Goal: Task Accomplishment & Management: Use online tool/utility

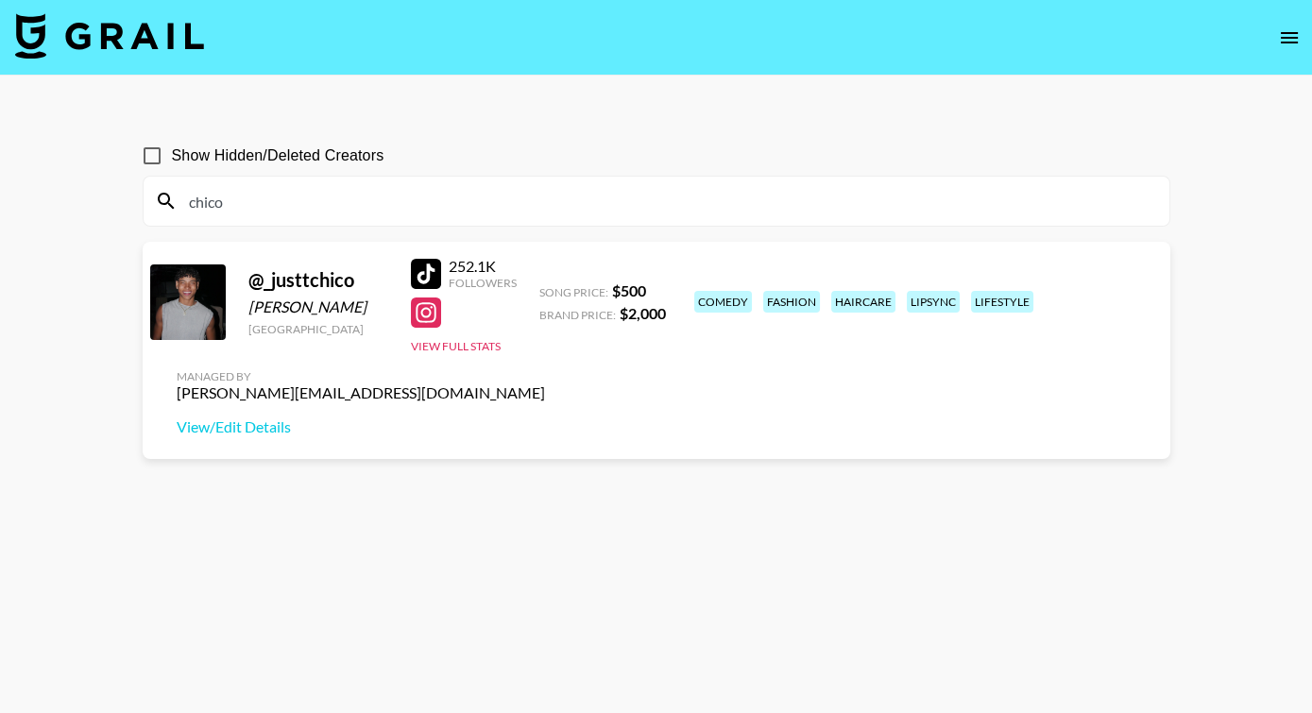
scroll to position [129, 0]
click at [83, 34] on img at bounding box center [109, 35] width 189 height 45
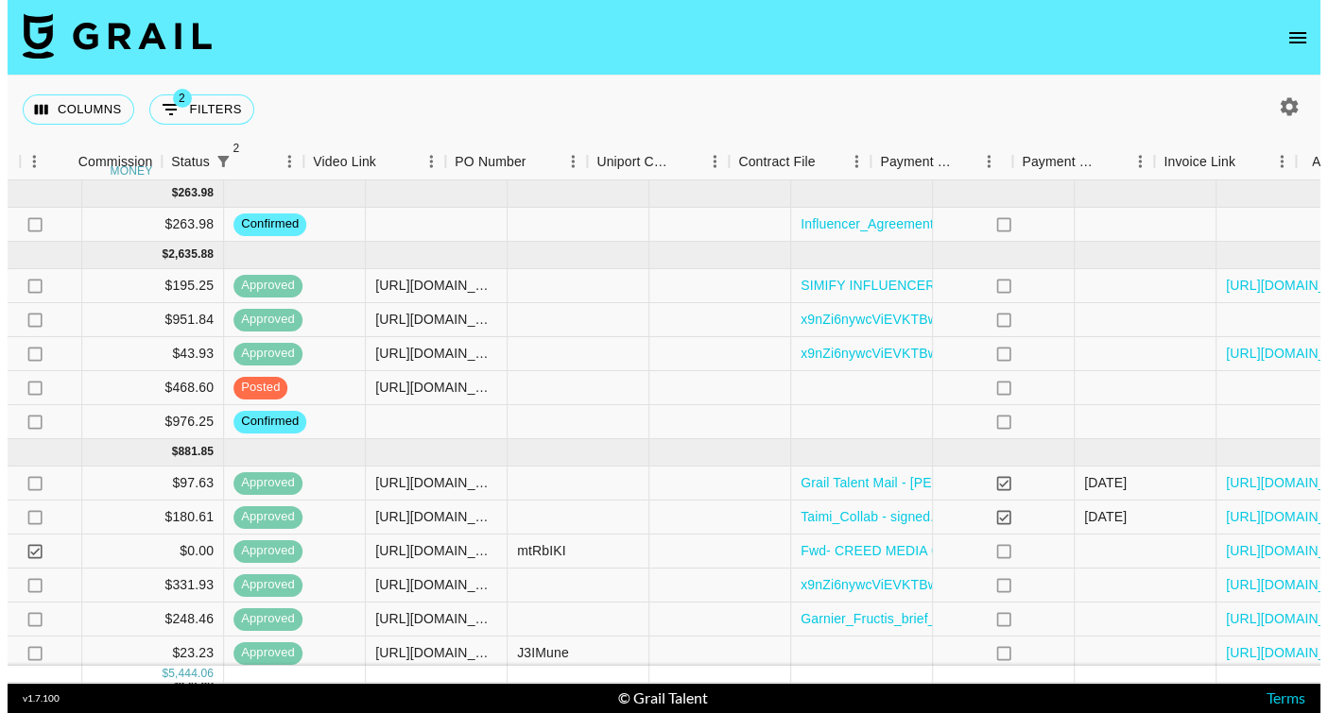
scroll to position [0, 1556]
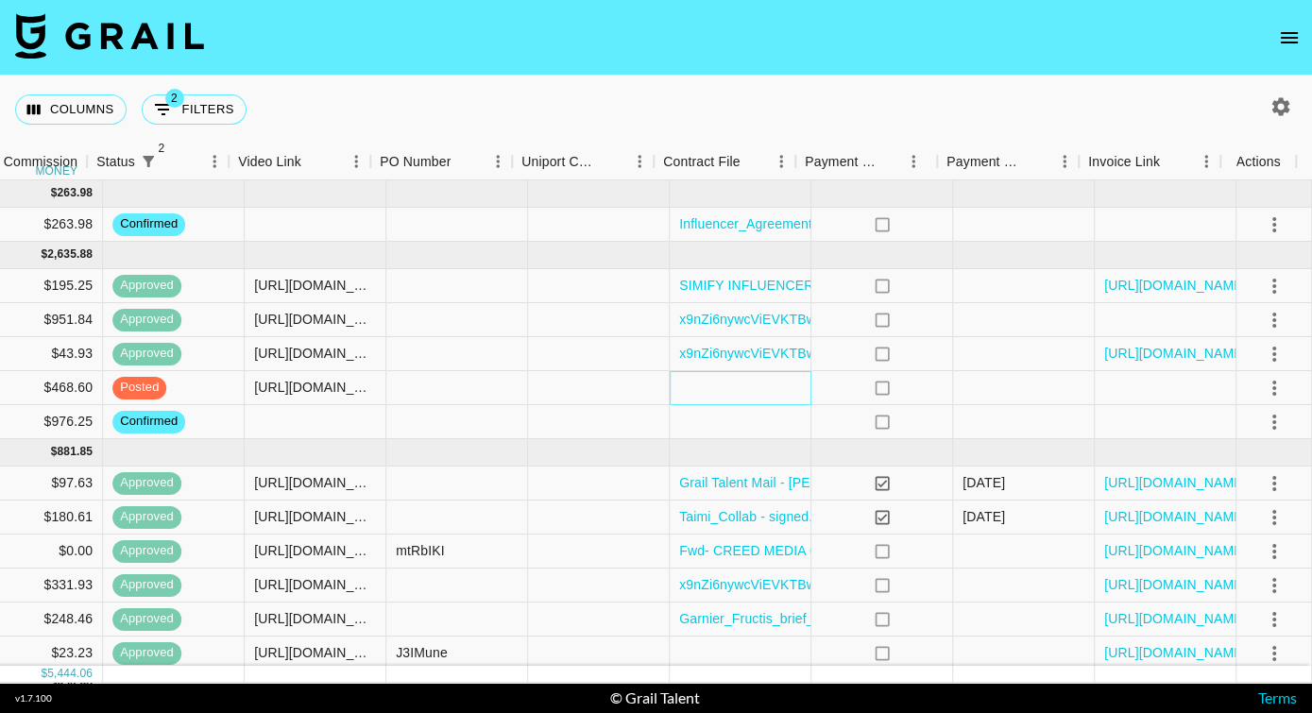
click at [703, 391] on div at bounding box center [741, 388] width 142 height 34
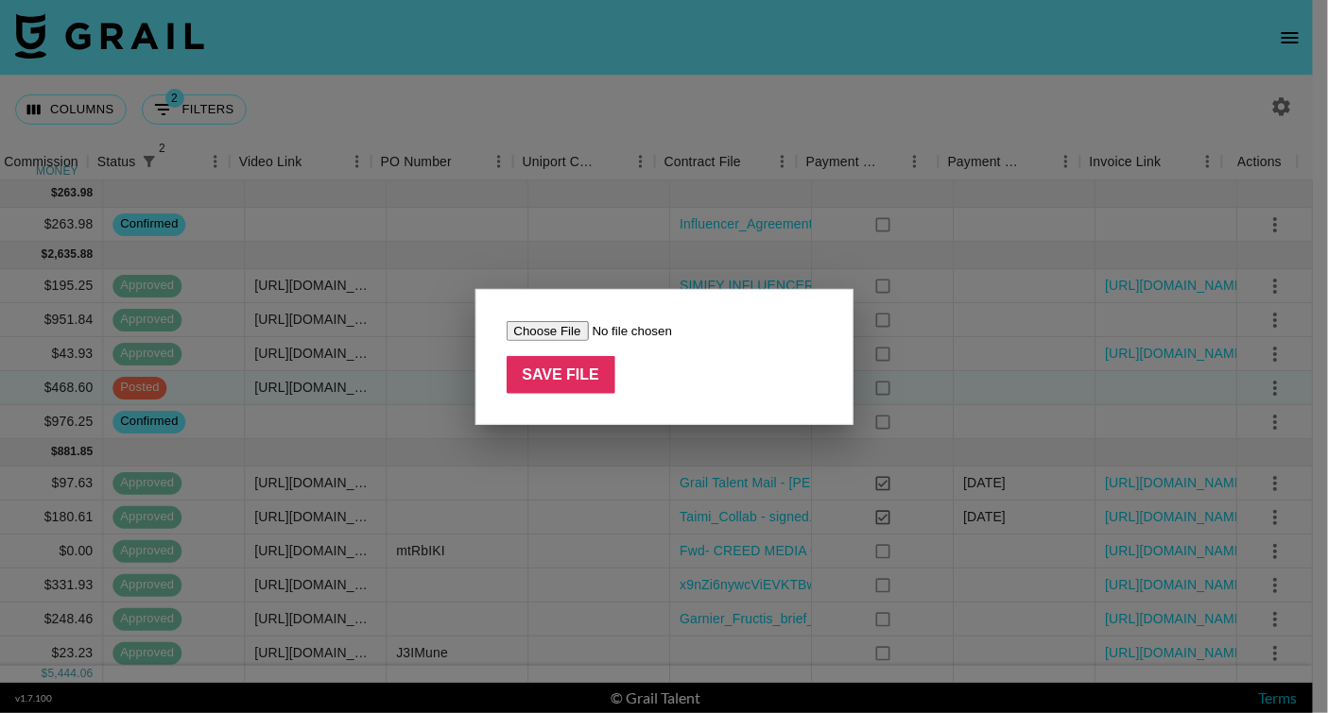
click at [563, 334] on input "file" at bounding box center [625, 331] width 239 height 20
type input "C:\fakepath\@mrthomasenglish - Management Company- MKT- Social Media Influencer…"
click at [598, 368] on input "Save File" at bounding box center [561, 375] width 110 height 38
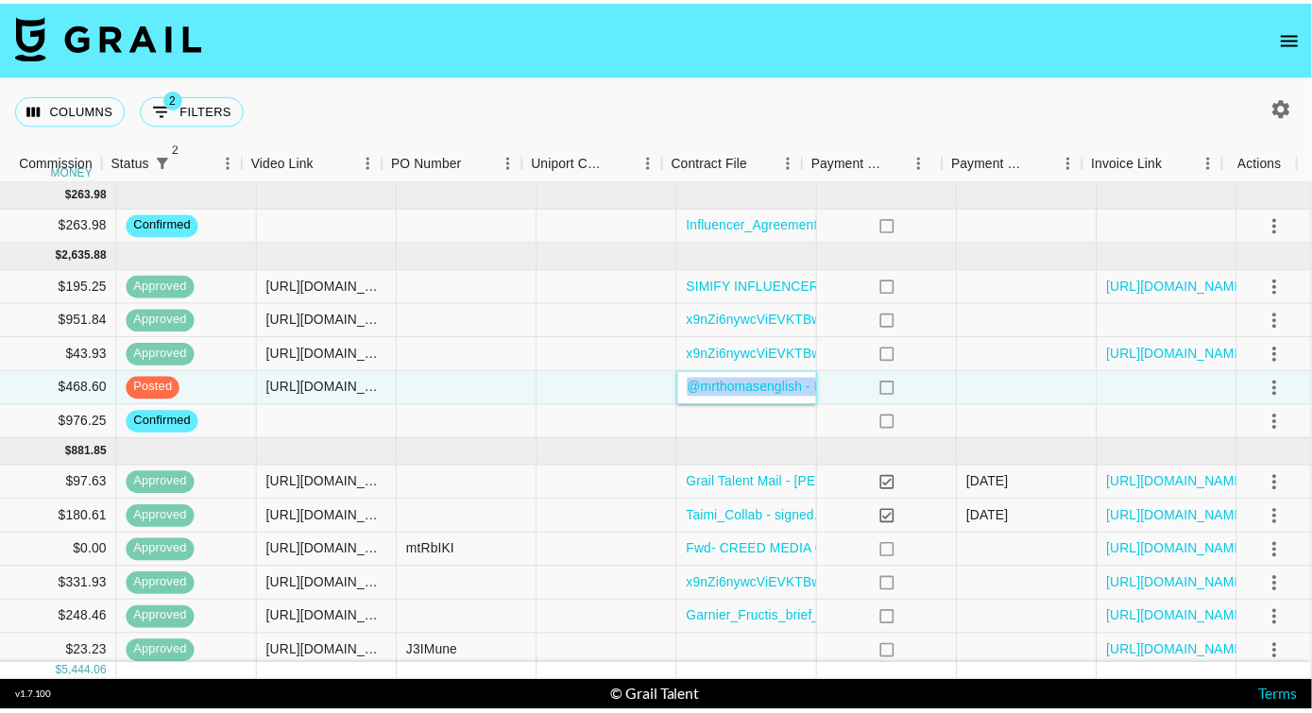
scroll to position [0, 1541]
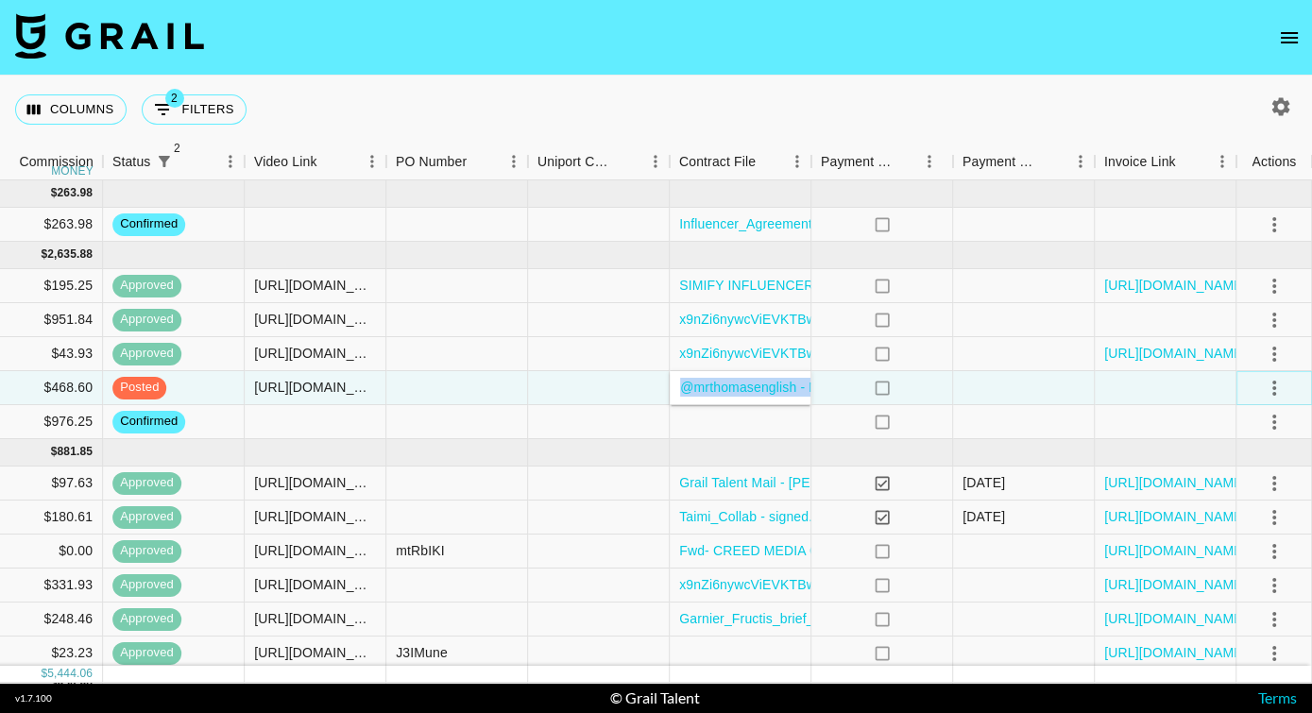
click at [1275, 388] on icon "select merge strategy" at bounding box center [1275, 388] width 4 height 15
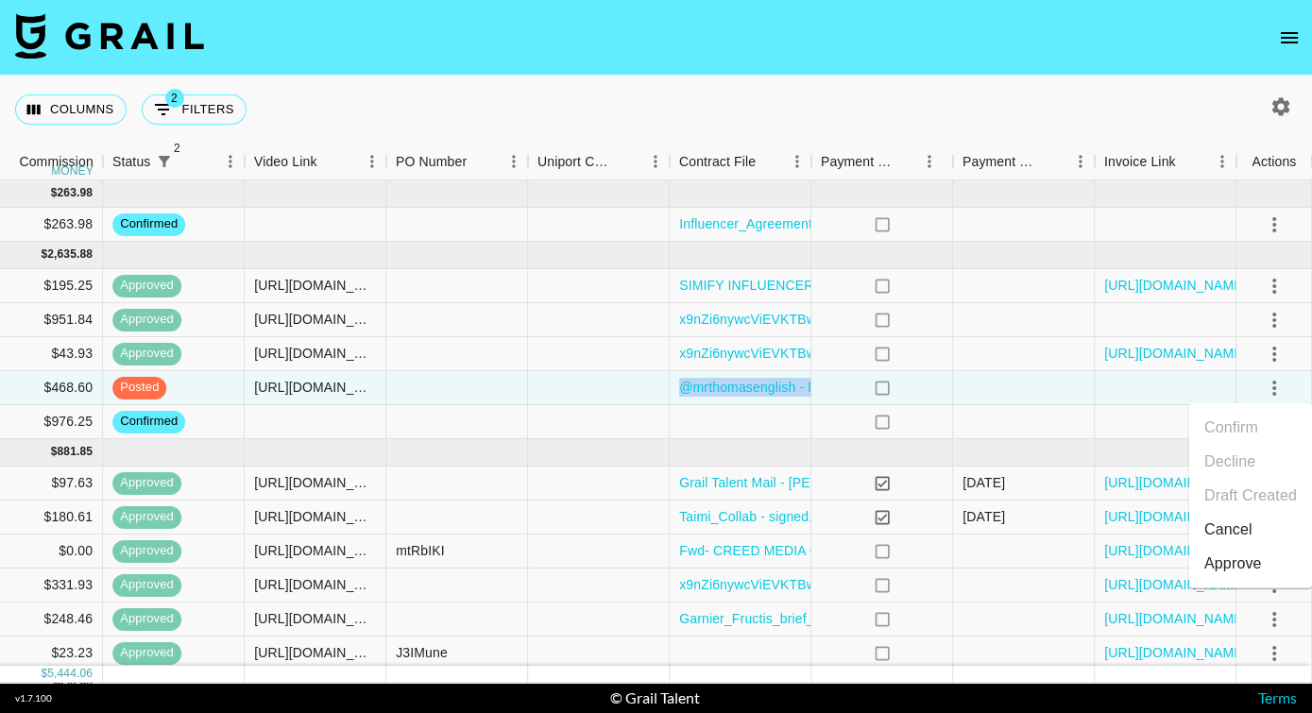
click at [1232, 559] on div "Approve" at bounding box center [1234, 564] width 58 height 23
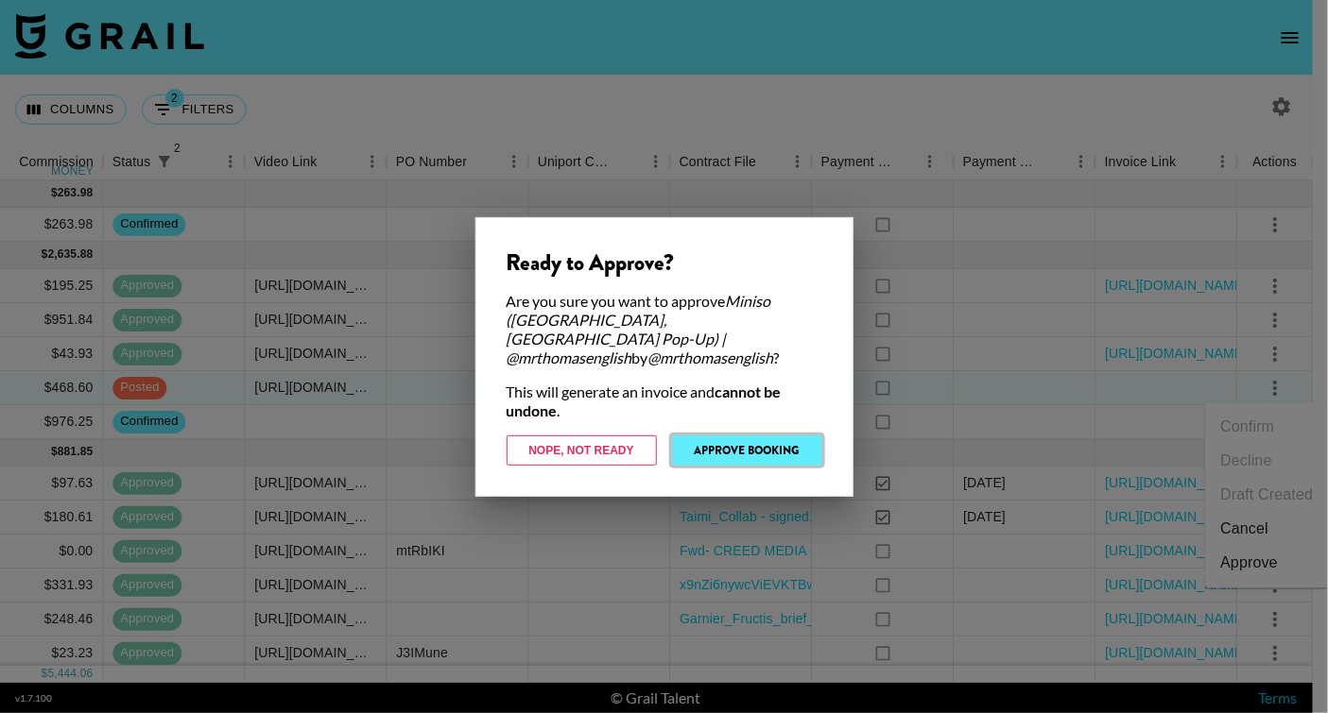
click at [755, 446] on button "Approve Booking" at bounding box center [747, 451] width 150 height 30
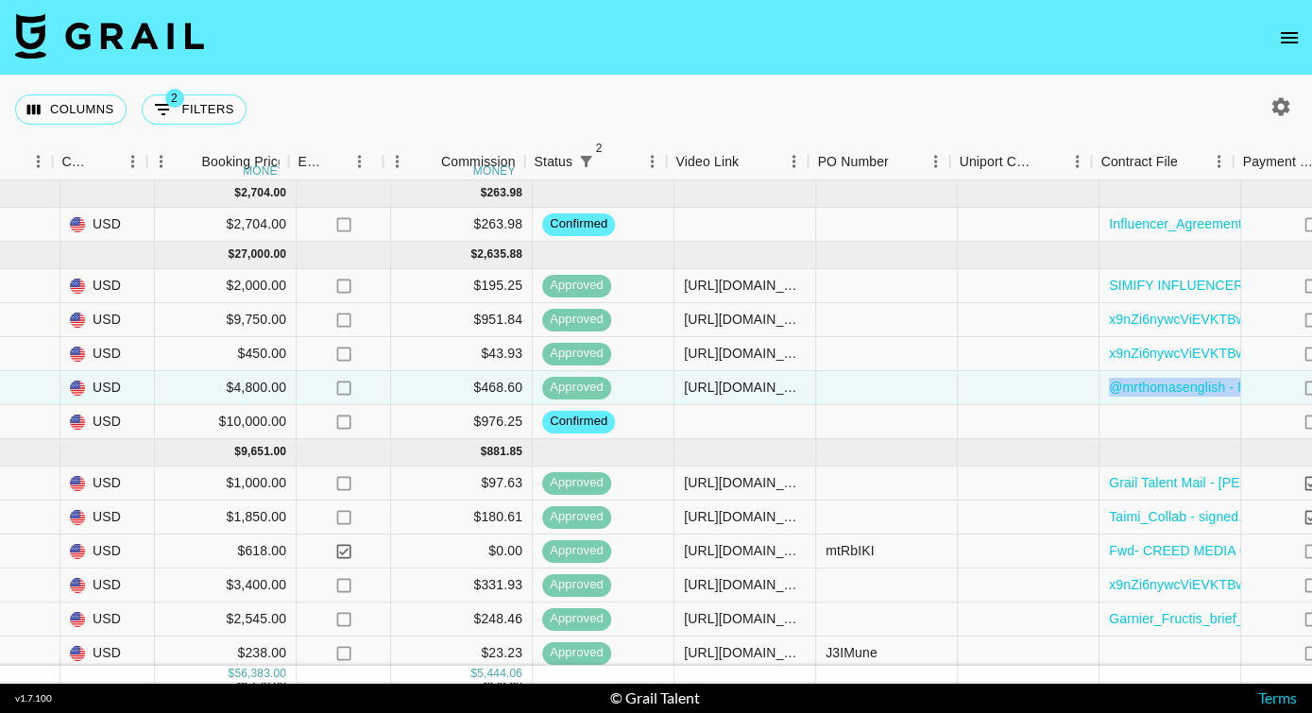
scroll to position [0, 1120]
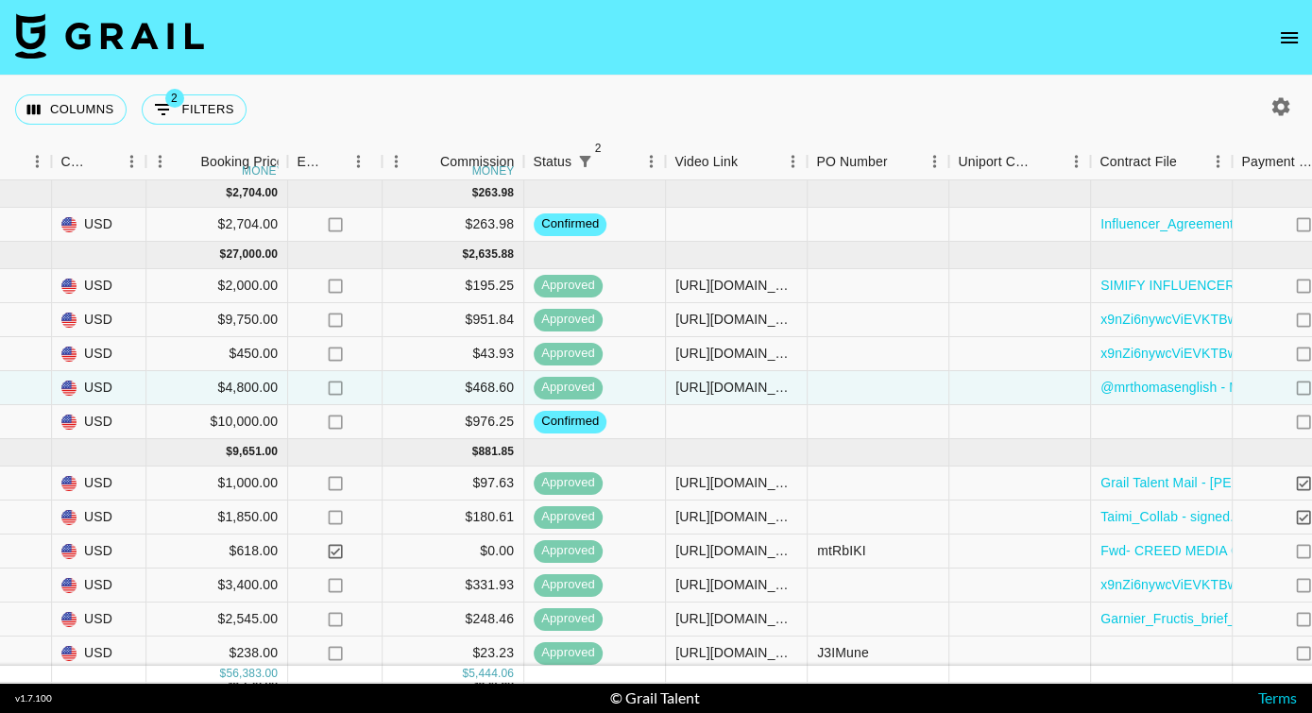
click at [317, 92] on div "Columns 2 Filters + Booking" at bounding box center [656, 110] width 1312 height 68
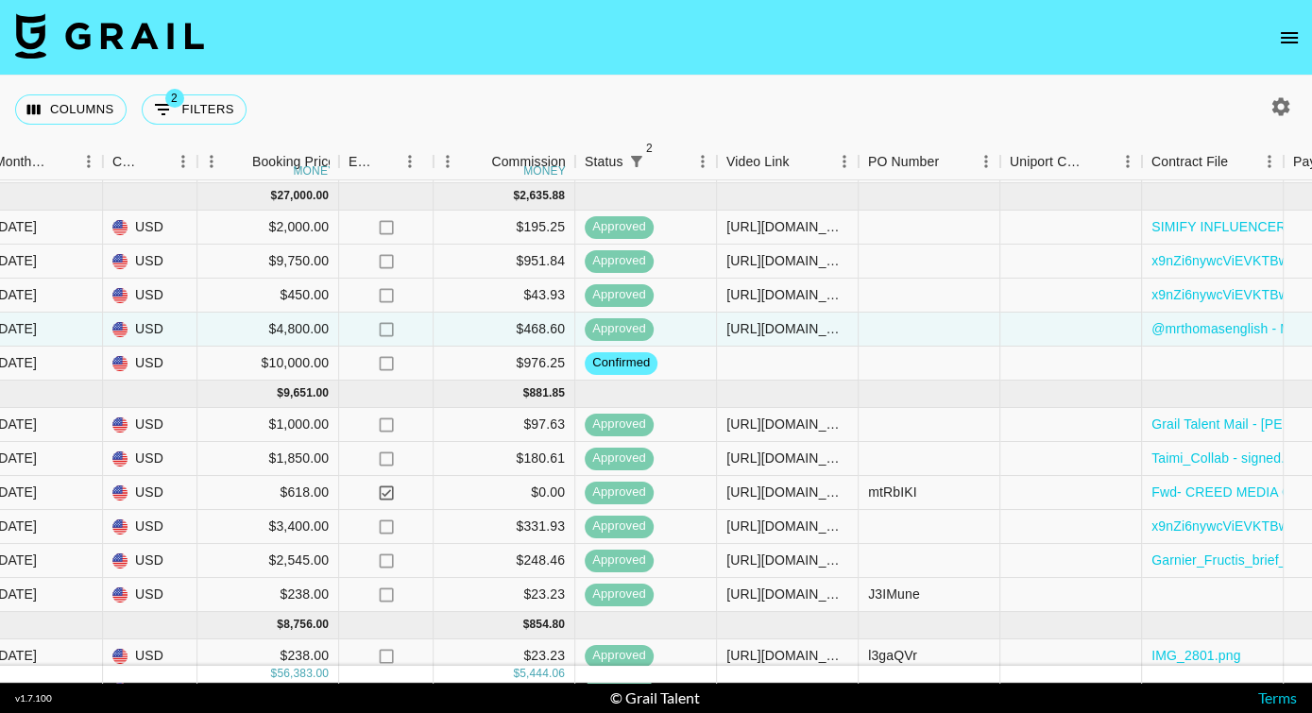
scroll to position [60, 1069]
